Goal: Transaction & Acquisition: Download file/media

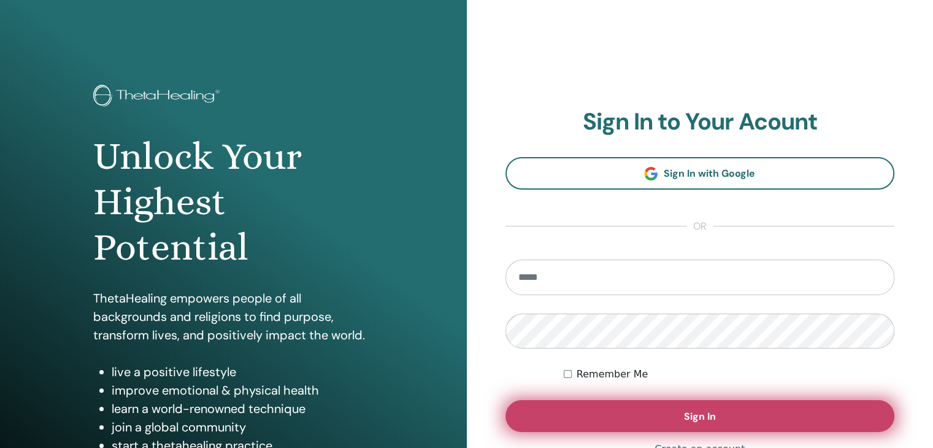
type input "**********"
click at [738, 430] on button "Sign In" at bounding box center [701, 416] width 390 height 32
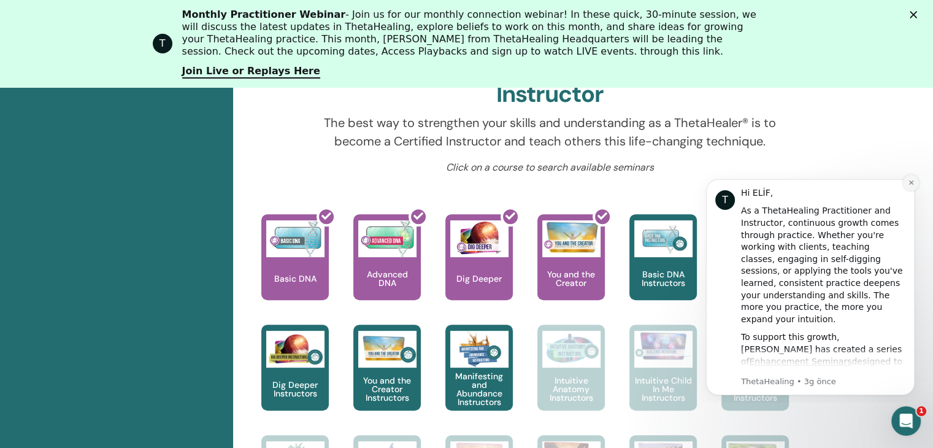
click at [908, 180] on icon "Dismiss notification" at bounding box center [911, 182] width 7 height 7
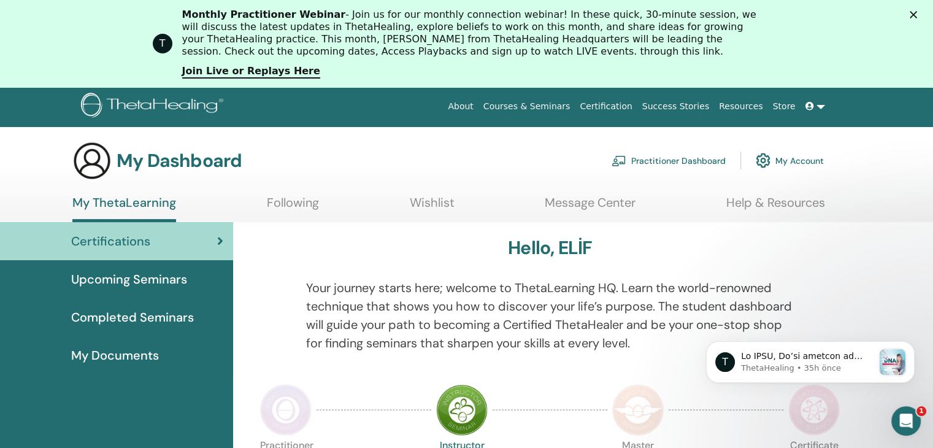
click at [163, 322] on span "Completed Seminars" at bounding box center [132, 317] width 123 height 18
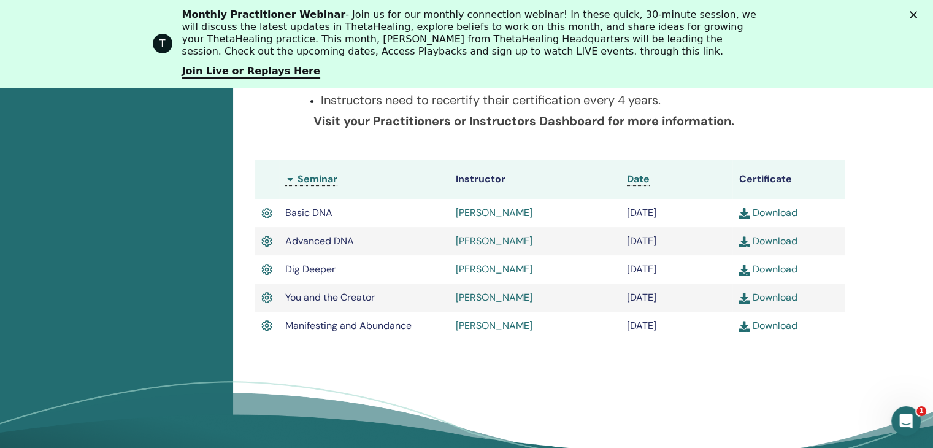
scroll to position [400, 0]
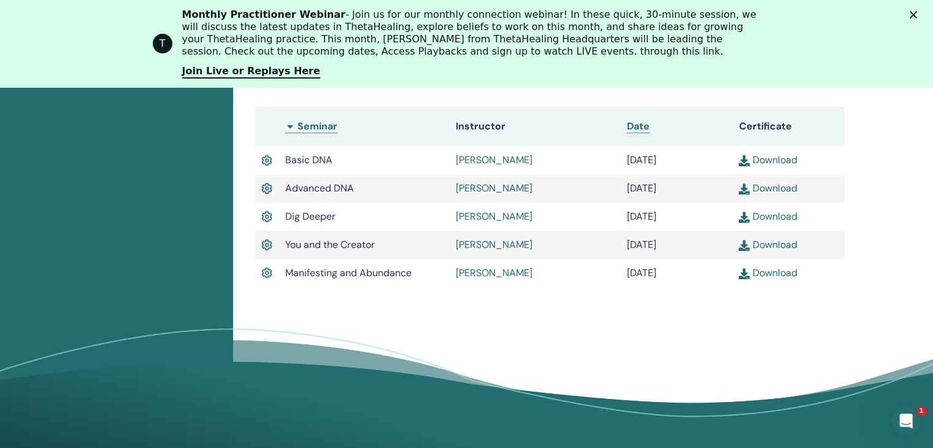
click at [767, 273] on link "Download" at bounding box center [768, 272] width 58 height 13
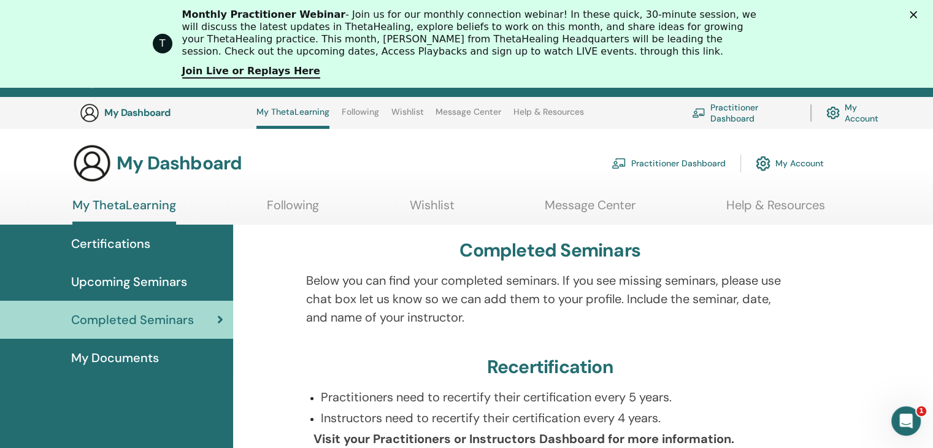
scroll to position [0, 0]
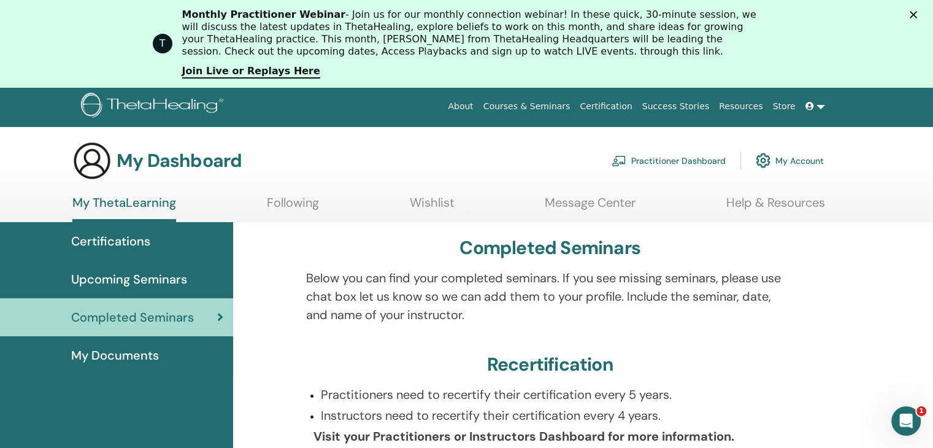
click at [445, 204] on link "Wishlist" at bounding box center [432, 207] width 45 height 24
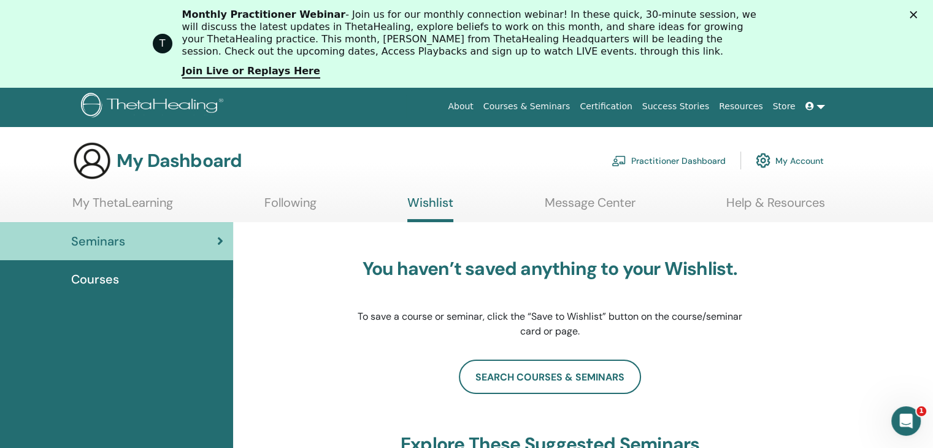
click at [170, 165] on h3 "My Dashboard" at bounding box center [179, 161] width 125 height 22
click at [91, 153] on img at bounding box center [91, 160] width 39 height 39
